Goal: Information Seeking & Learning: Learn about a topic

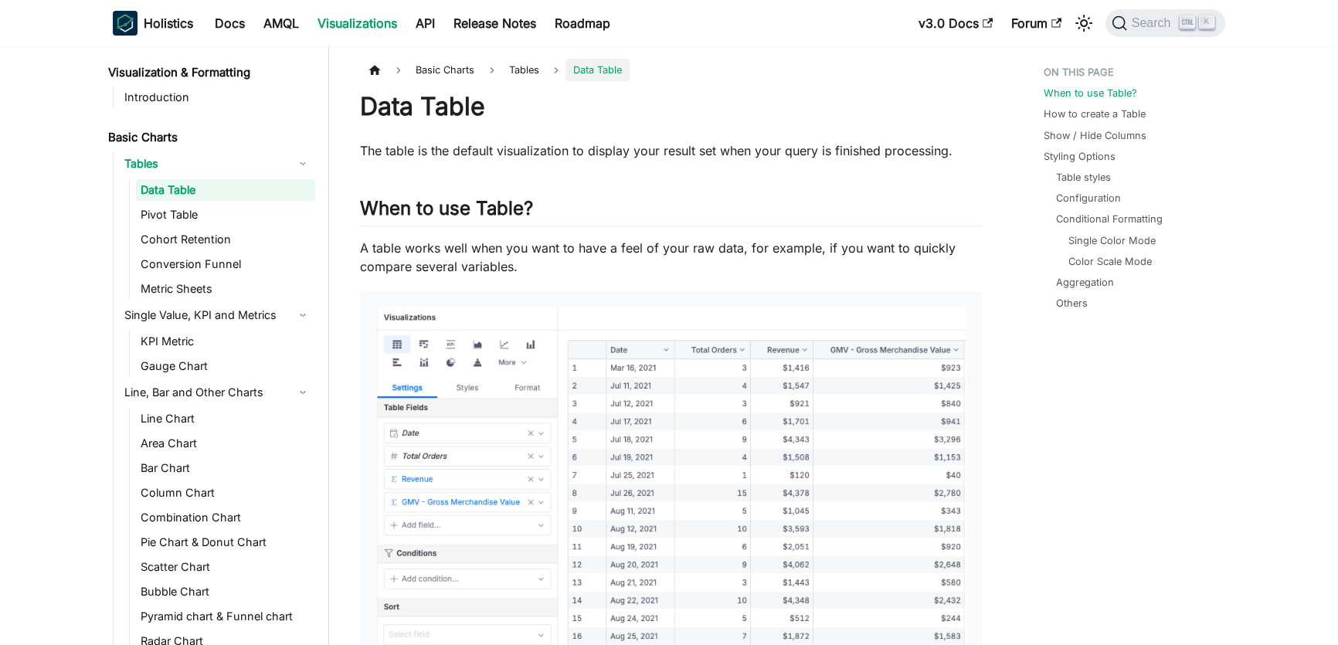
click at [190, 70] on link "Visualization & Formatting" at bounding box center [209, 73] width 212 height 22
click at [178, 100] on link "Introduction" at bounding box center [217, 98] width 195 height 22
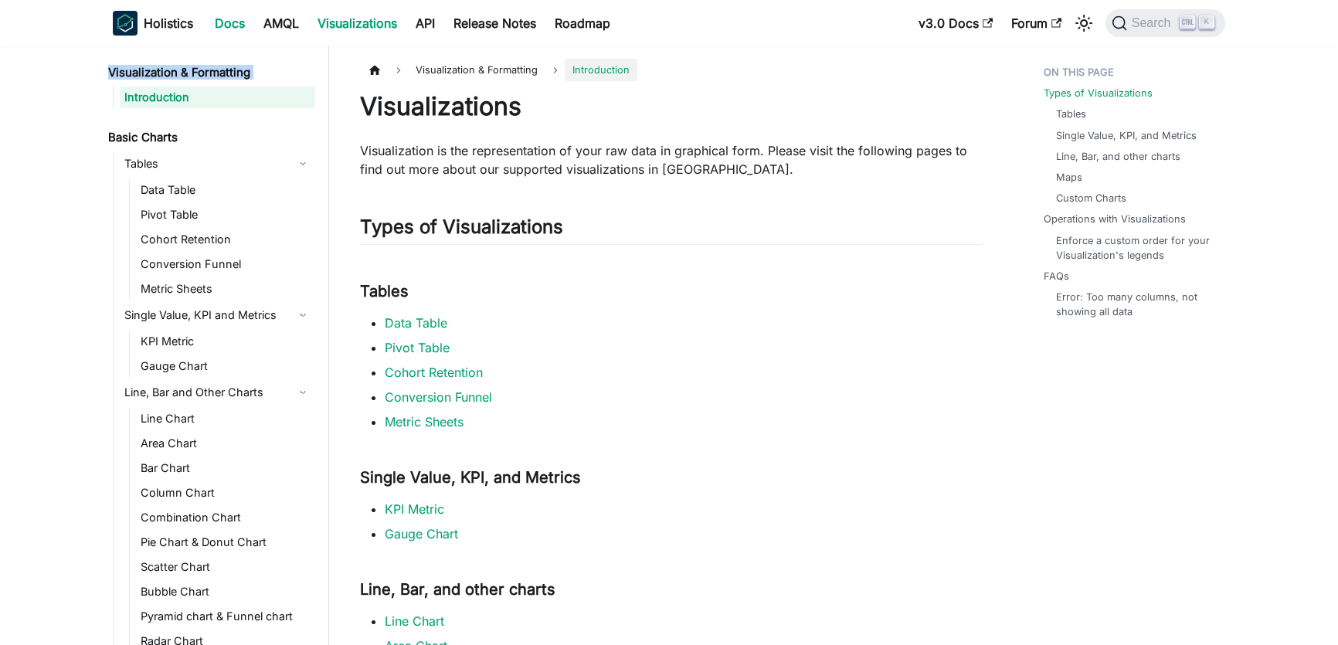
click at [244, 30] on link "Docs" at bounding box center [229, 23] width 49 height 25
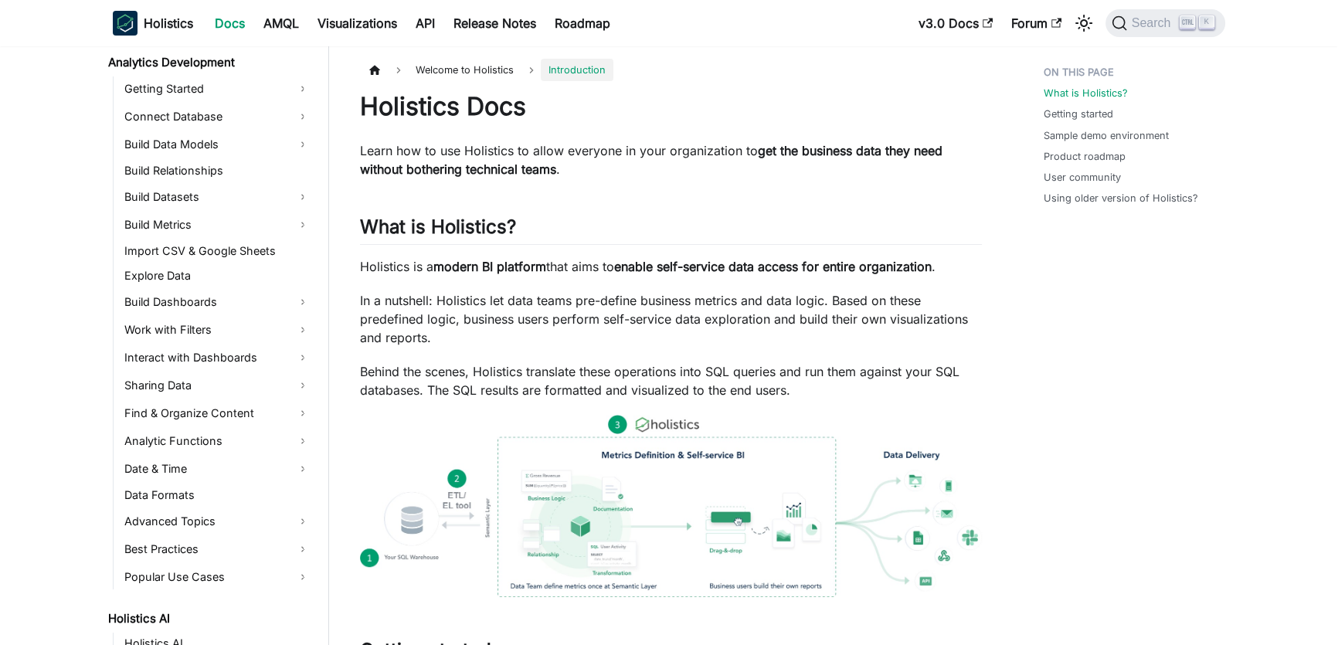
scroll to position [199, 0]
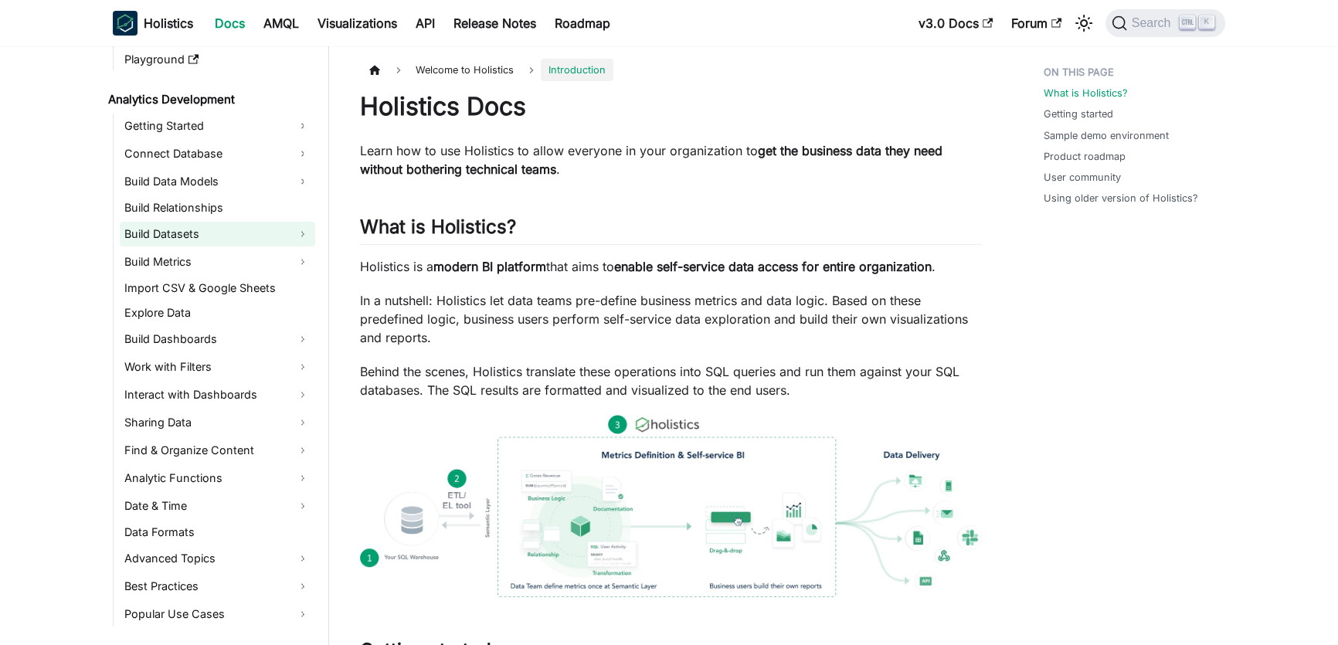
click at [304, 237] on link "Build Datasets" at bounding box center [217, 234] width 195 height 25
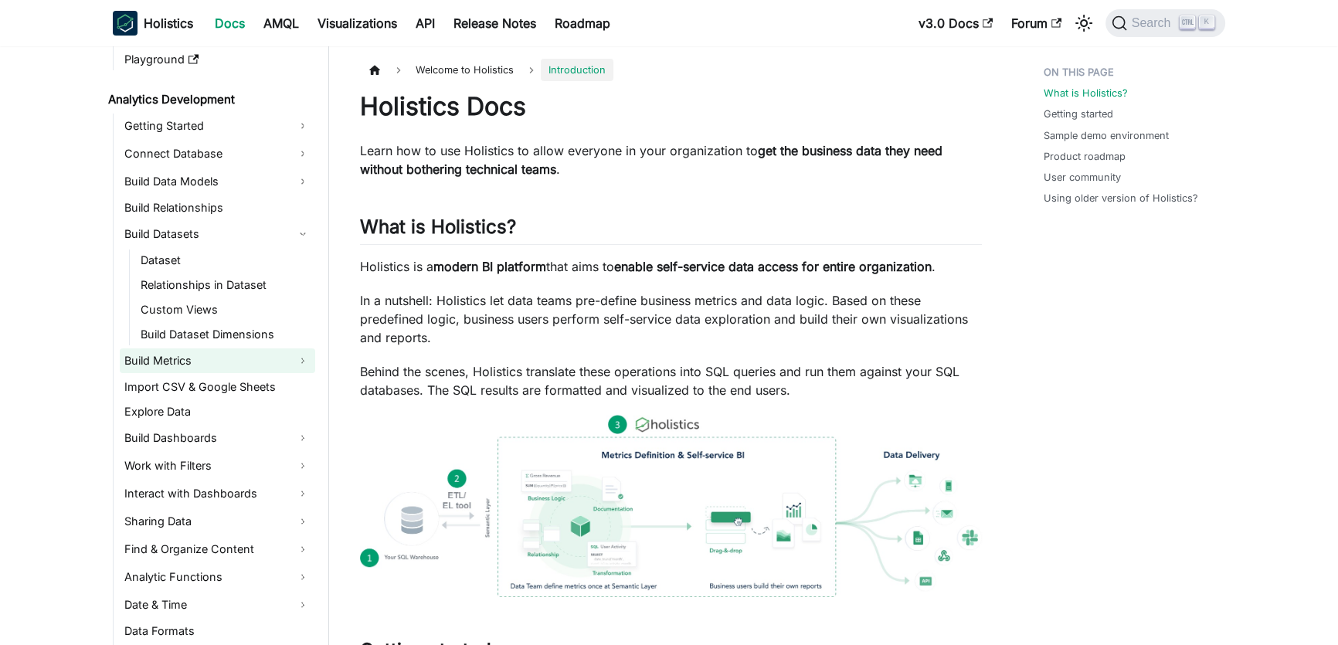
click at [297, 354] on link "Build Metrics" at bounding box center [217, 360] width 195 height 25
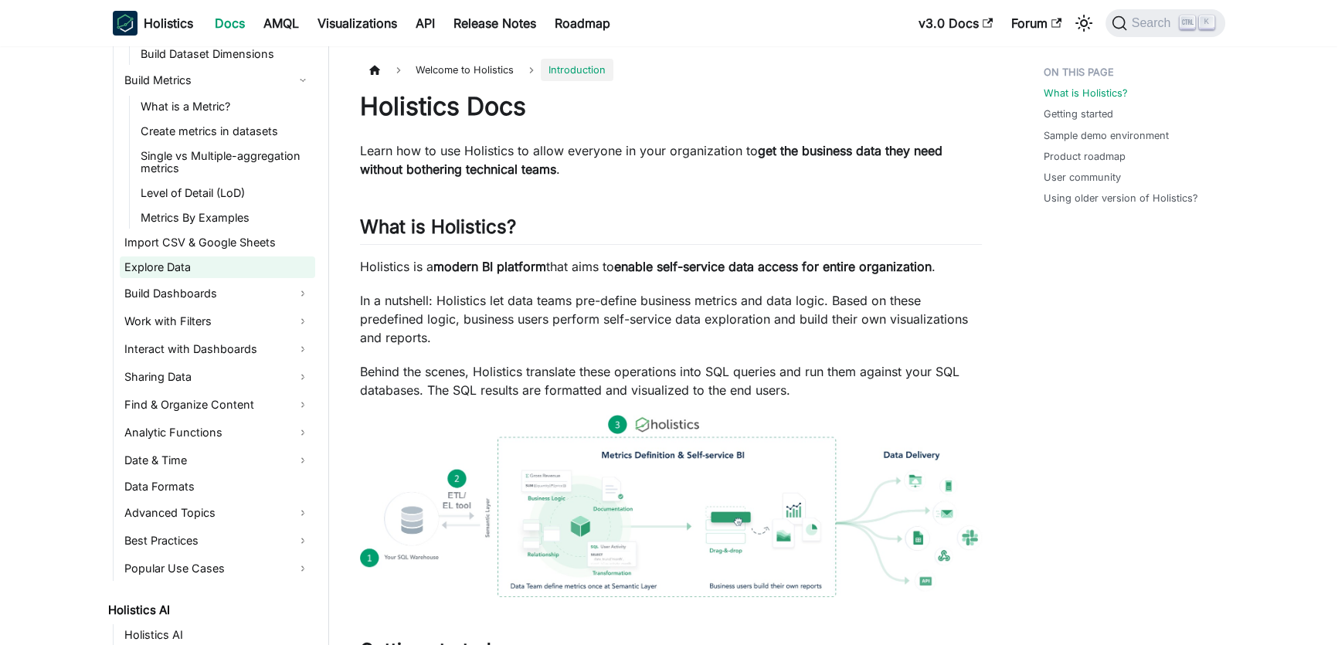
scroll to position [549, 0]
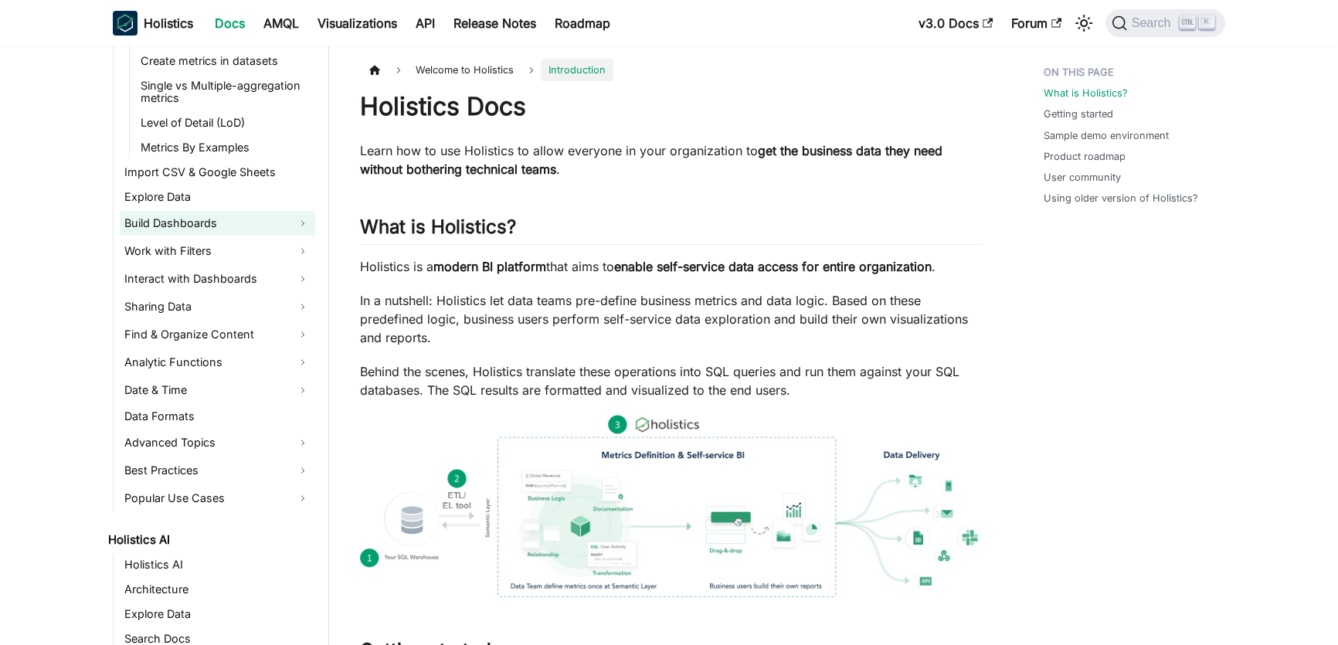
click at [301, 226] on link "Build Dashboards" at bounding box center [217, 223] width 195 height 25
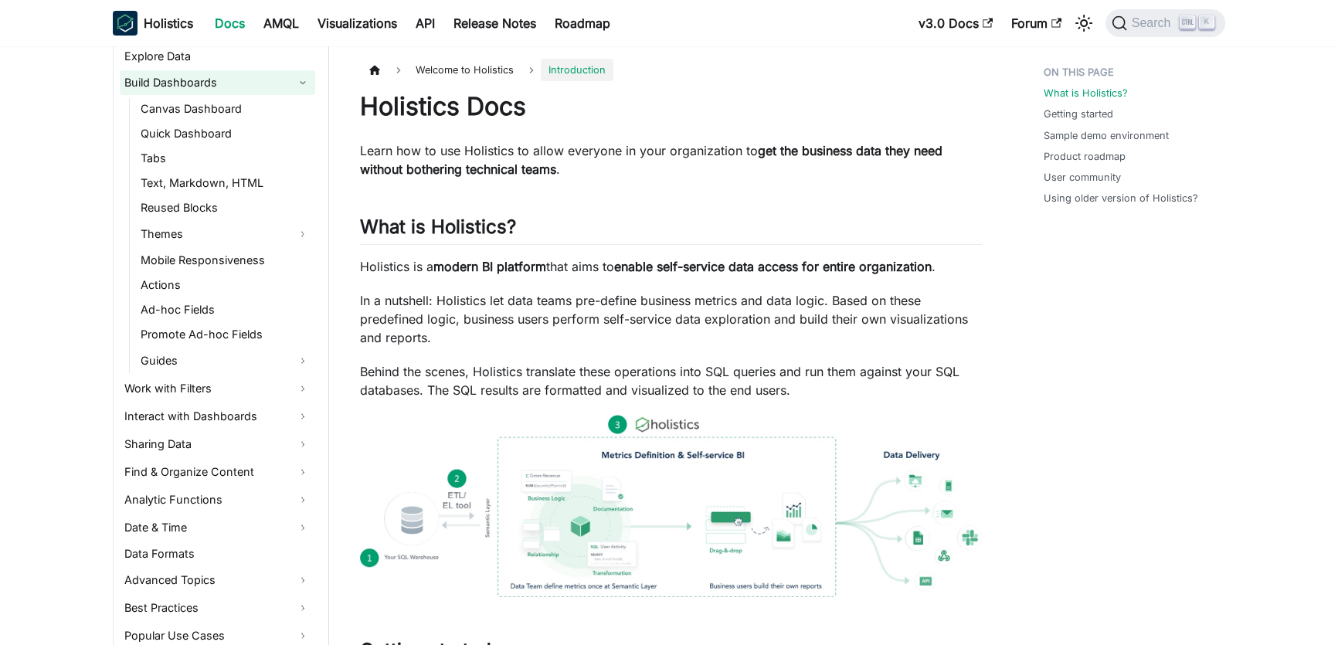
scroll to position [760, 0]
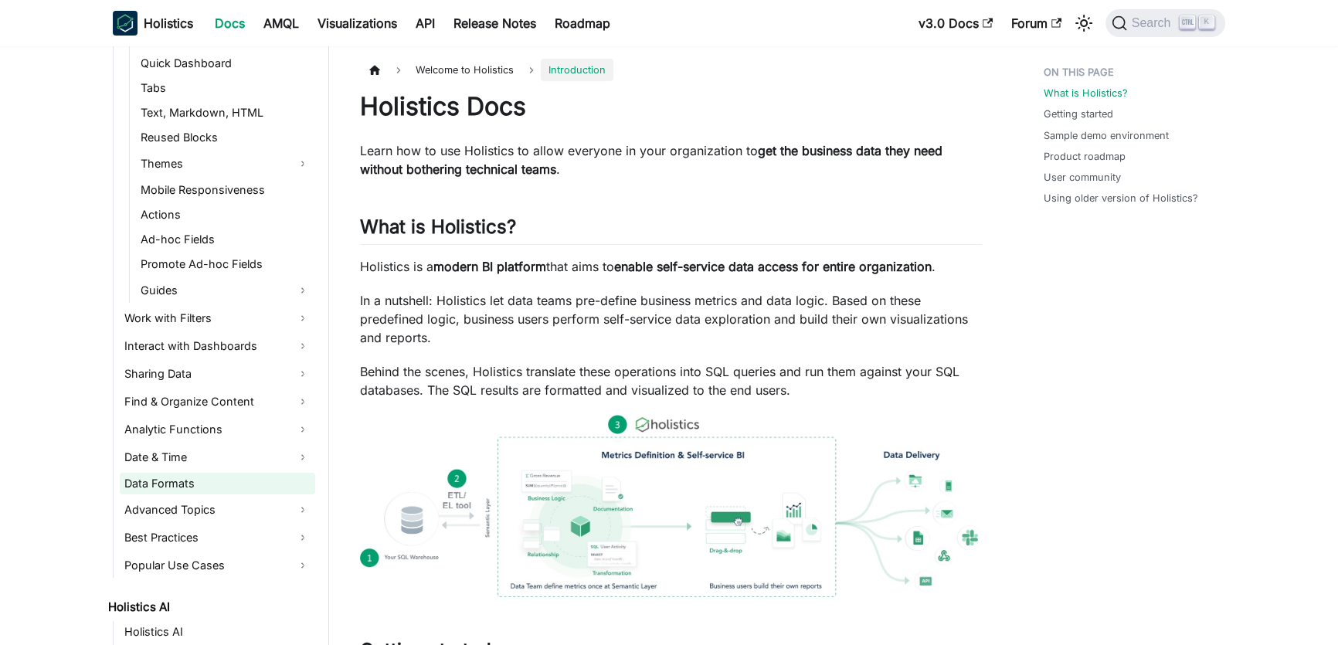
click at [301, 481] on link "Data Formats" at bounding box center [217, 484] width 195 height 22
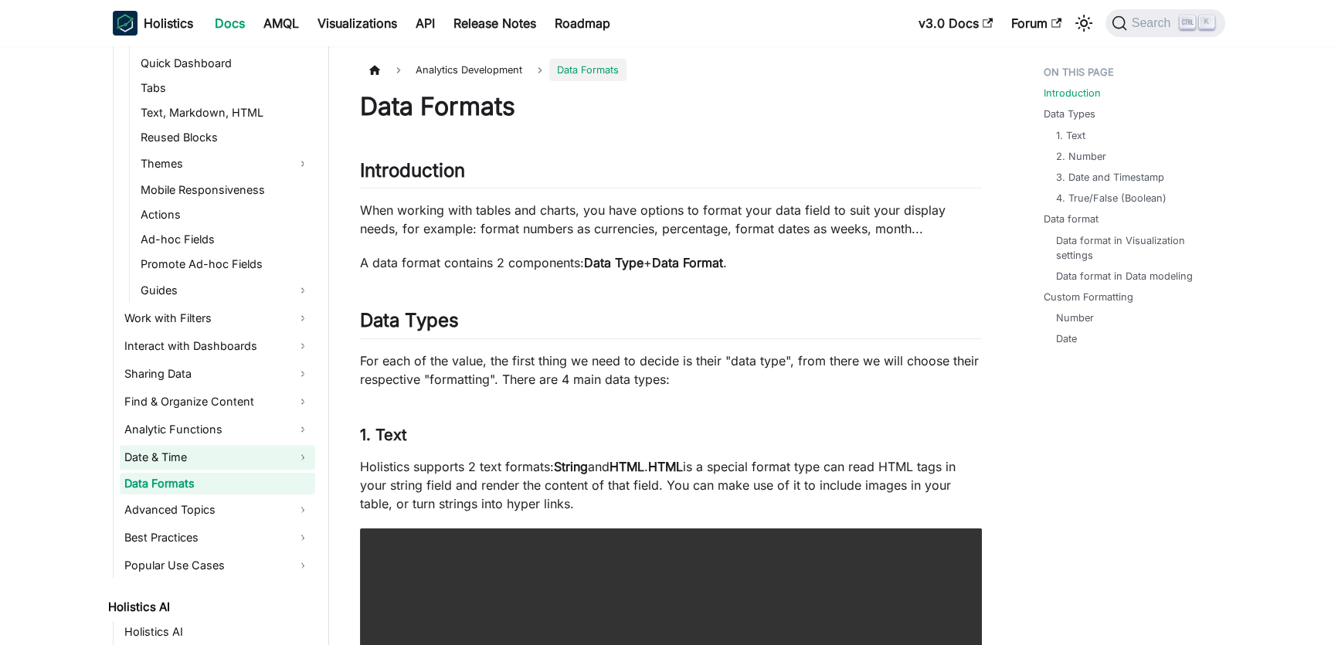
click at [306, 460] on link "Date & Time" at bounding box center [217, 457] width 195 height 25
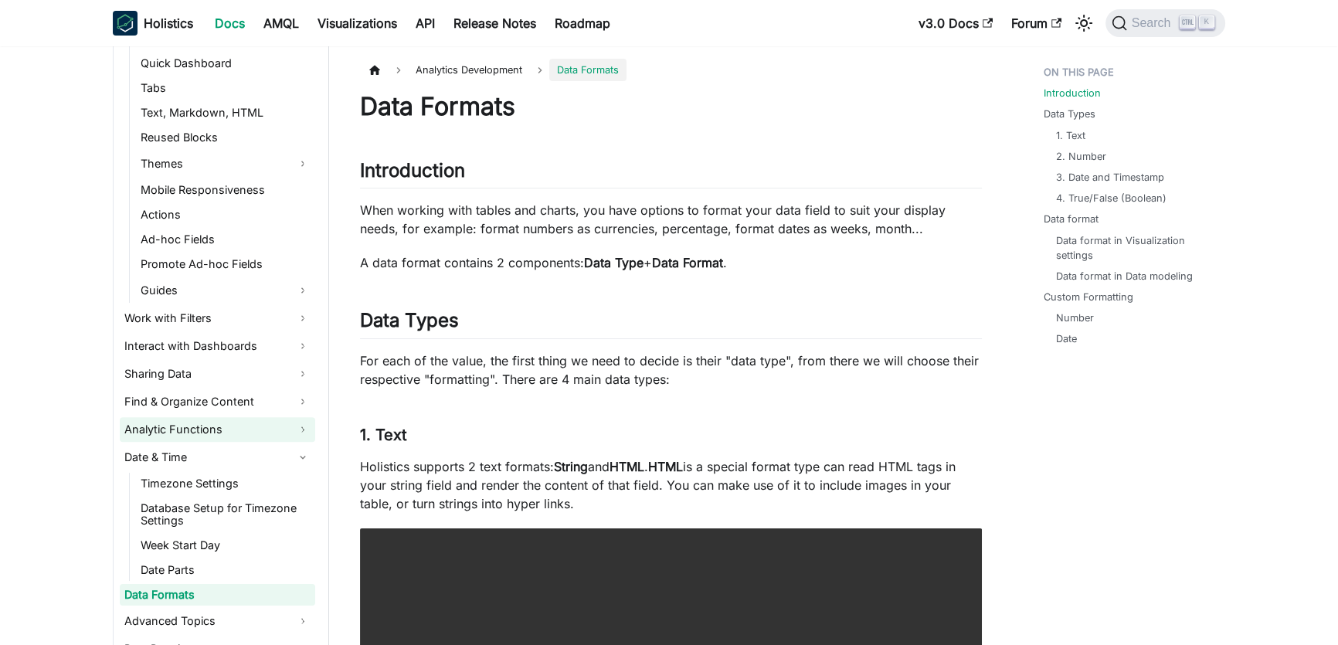
click at [306, 425] on link "Analytic Functions" at bounding box center [217, 429] width 195 height 25
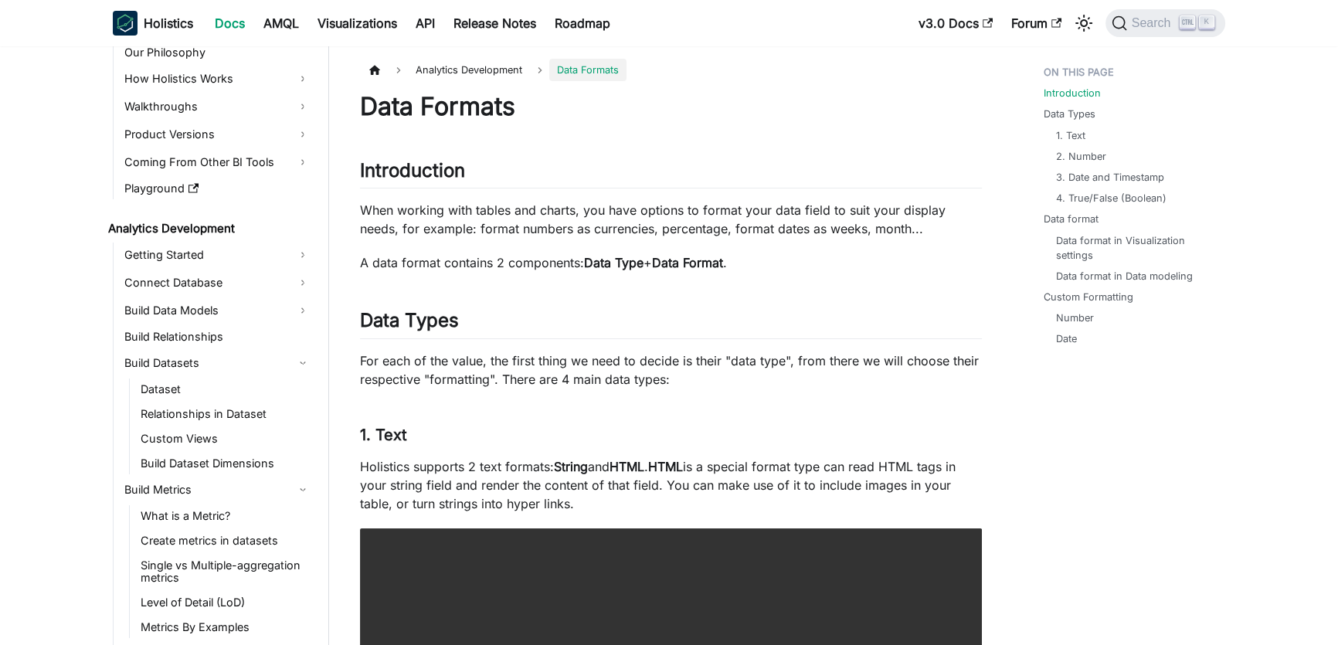
scroll to position [140, 0]
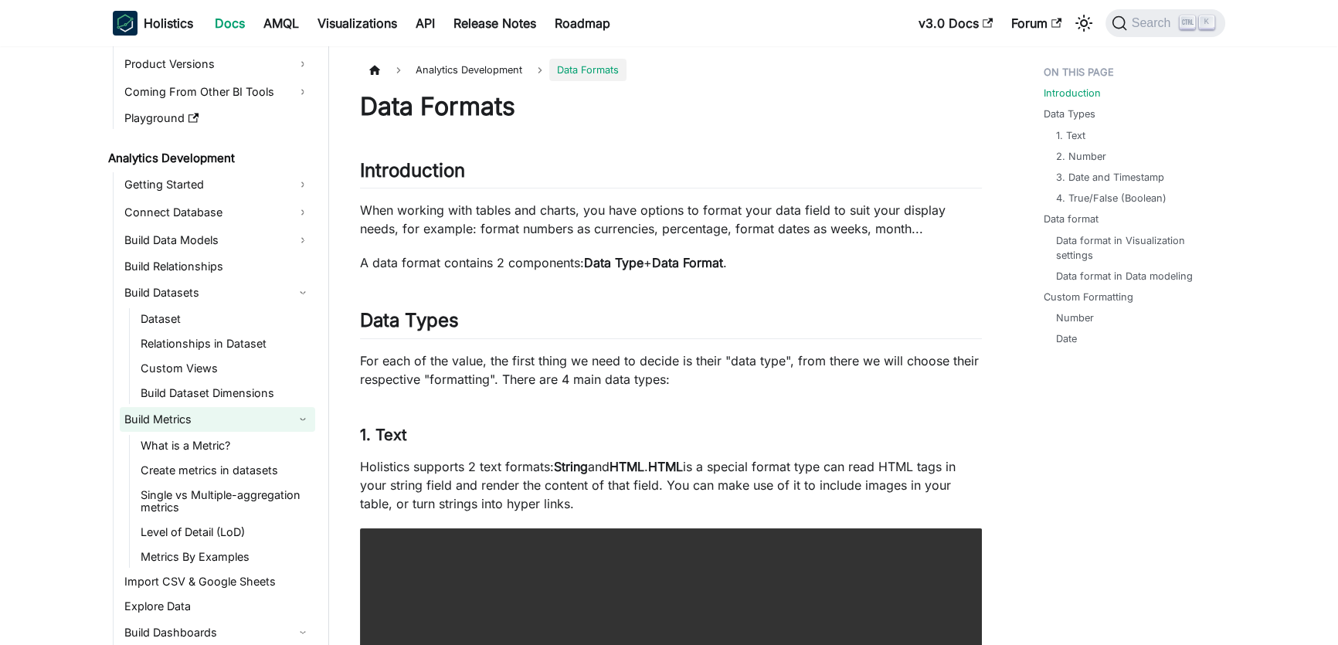
click at [301, 417] on link "Build Metrics" at bounding box center [217, 419] width 195 height 25
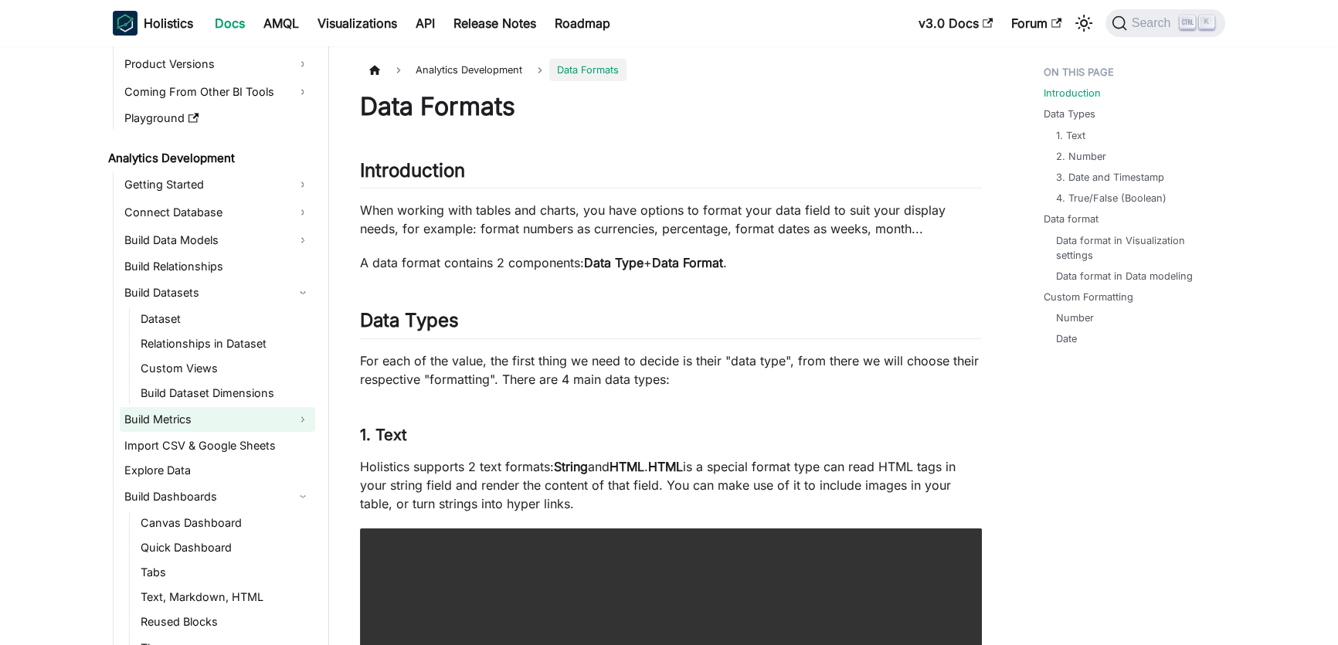
click at [301, 417] on link "Build Metrics" at bounding box center [217, 419] width 195 height 25
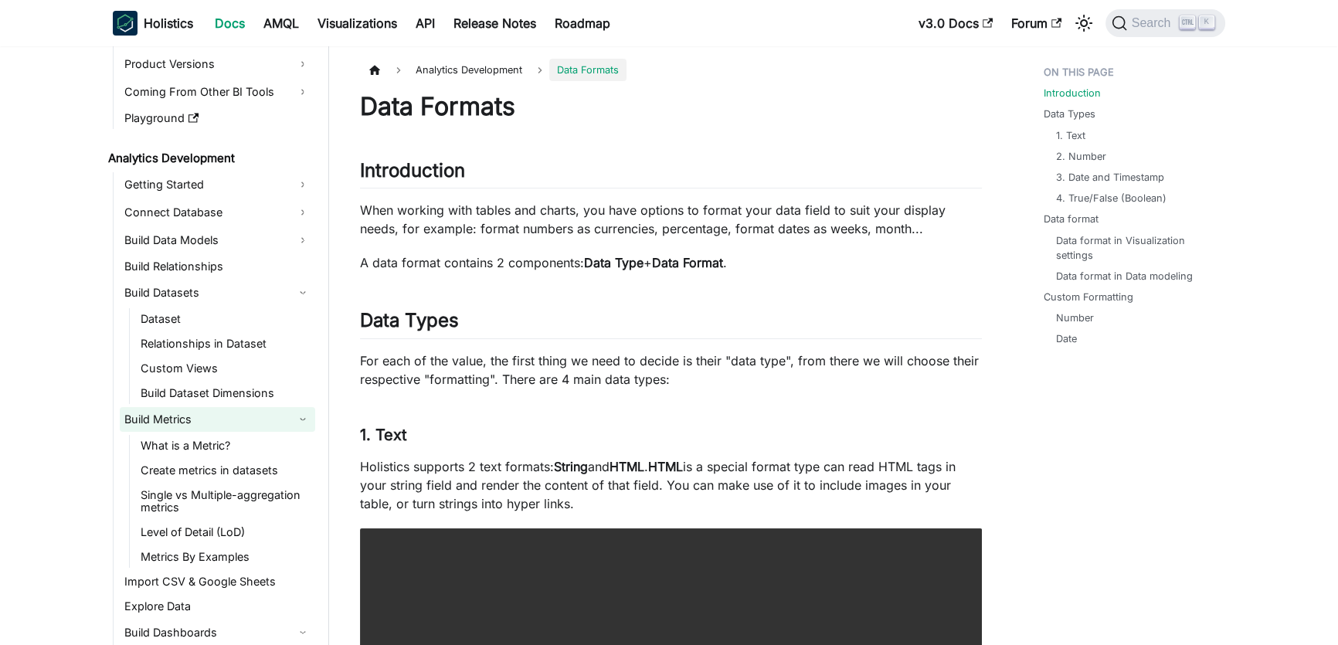
scroll to position [210, 0]
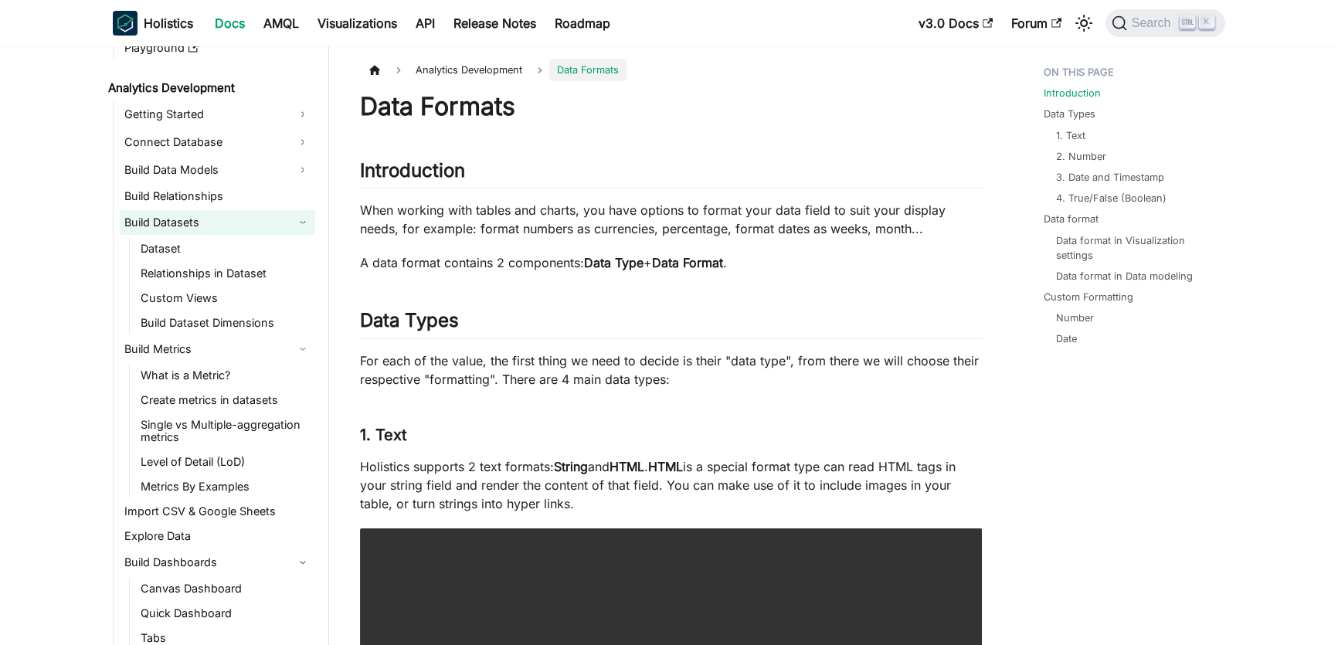
click at [301, 216] on link "Build Datasets" at bounding box center [217, 222] width 195 height 25
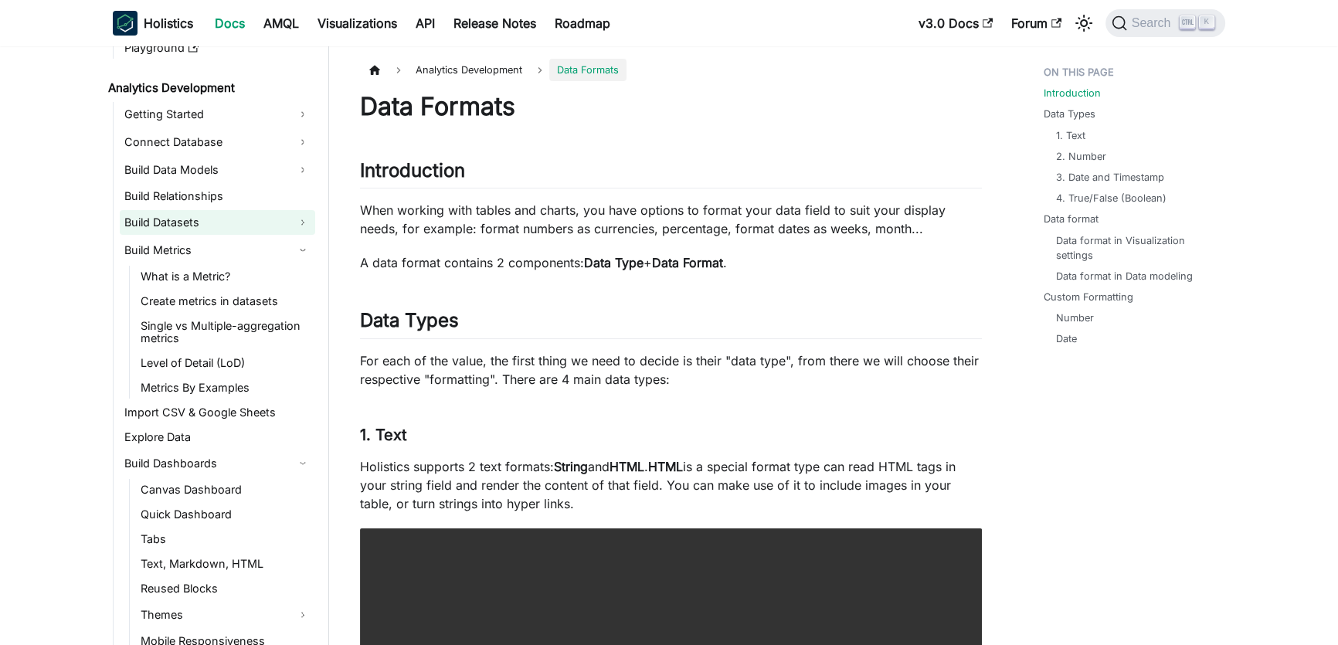
click at [301, 216] on link "Build Datasets" at bounding box center [217, 222] width 195 height 25
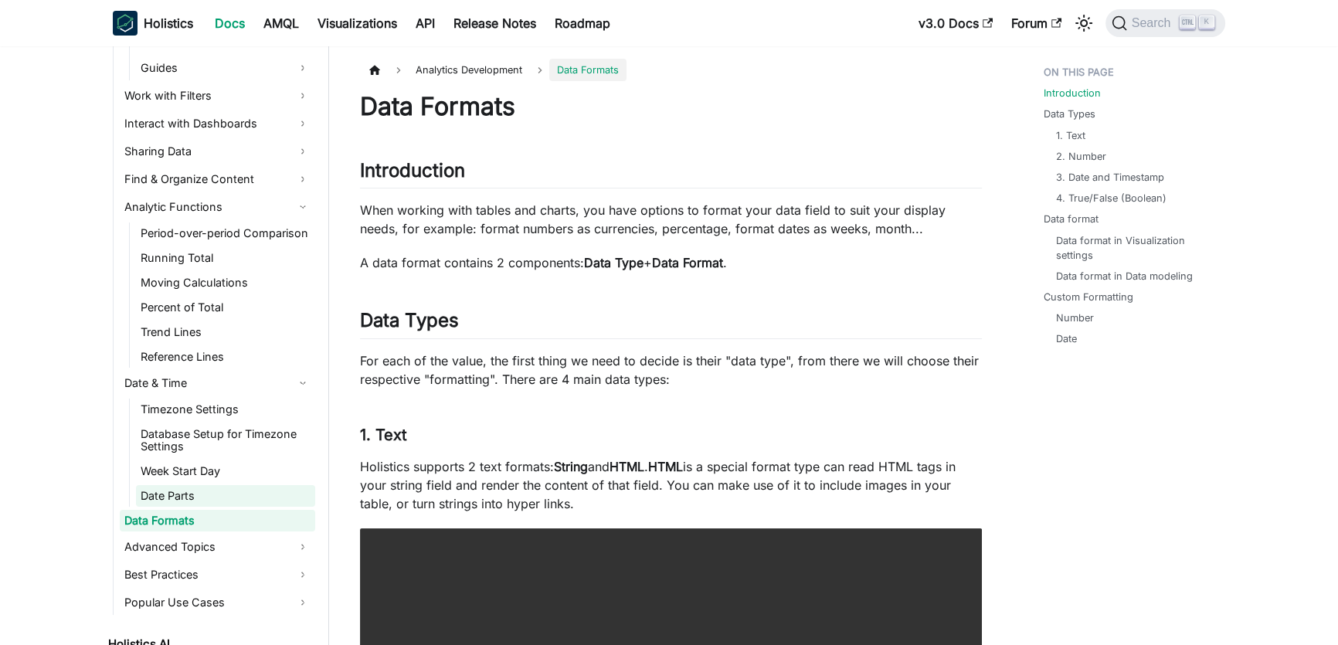
scroll to position [1053, 0]
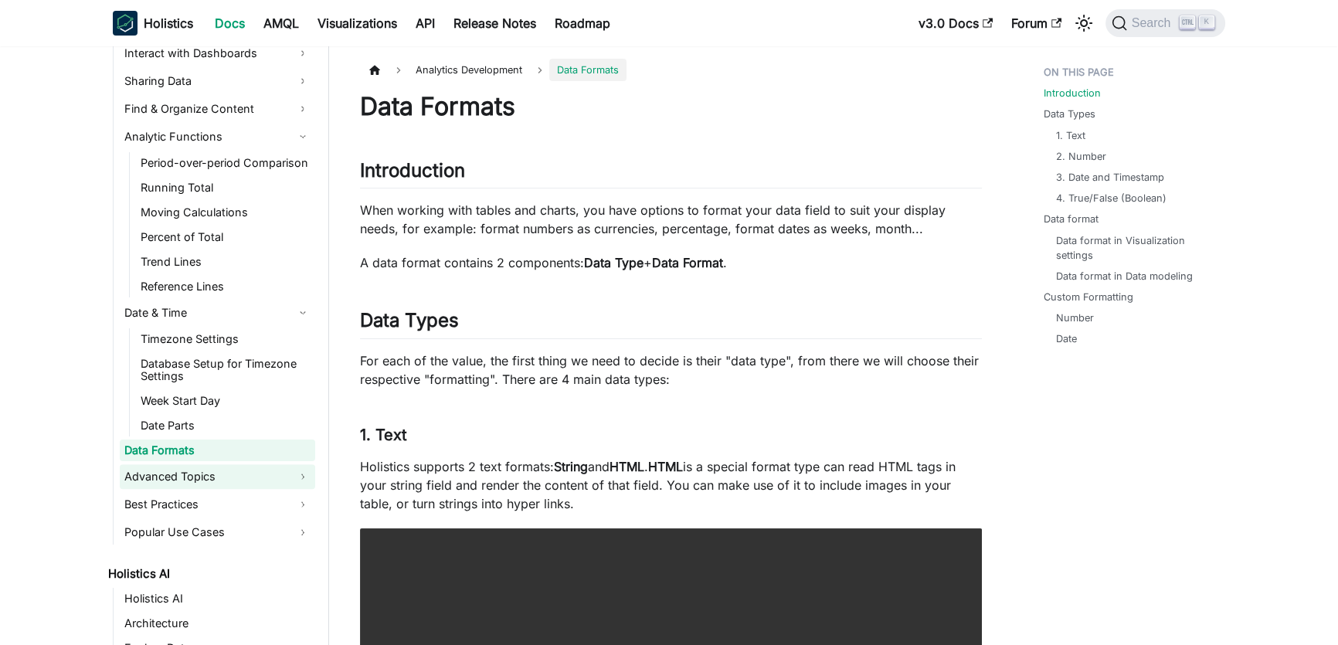
click at [296, 474] on link "Advanced Topics" at bounding box center [217, 476] width 195 height 25
